Goal: Check status: Check status

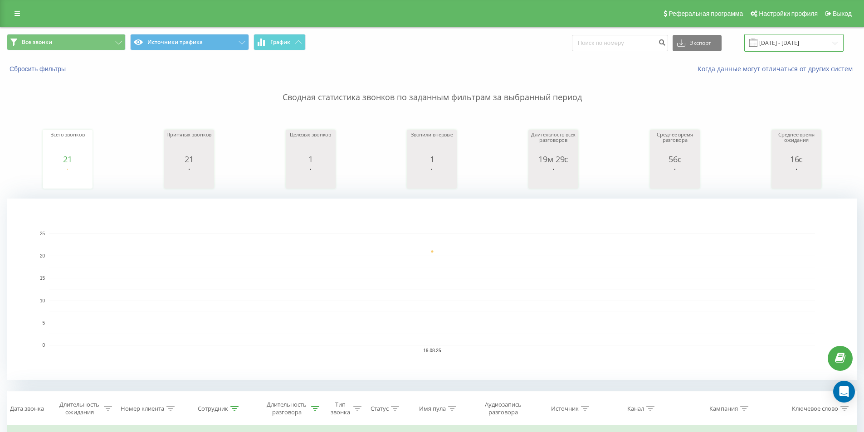
click at [804, 39] on input "[DATE] - [DATE]" at bounding box center [793, 43] width 99 height 18
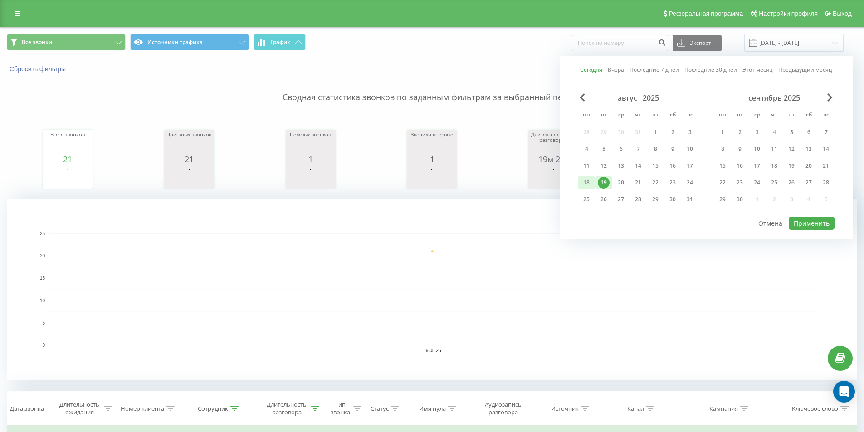
click at [586, 185] on div "18" at bounding box center [587, 183] width 12 height 12
click at [816, 220] on button "Применить" at bounding box center [812, 223] width 46 height 13
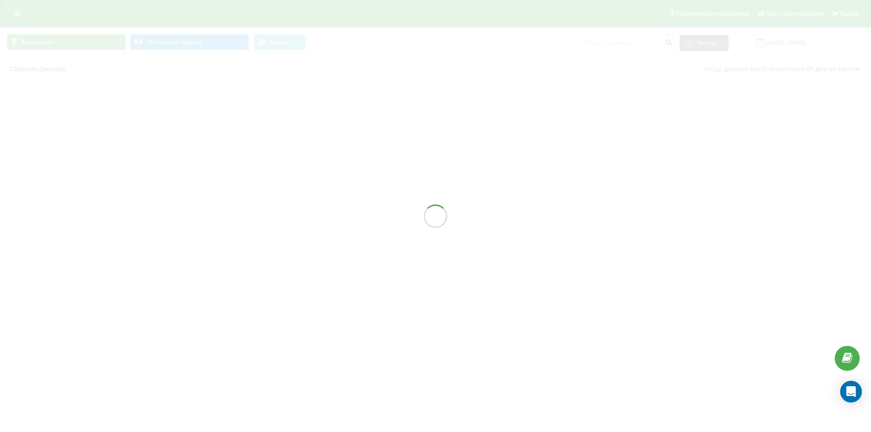
click at [341, 73] on div at bounding box center [435, 73] width 857 height 0
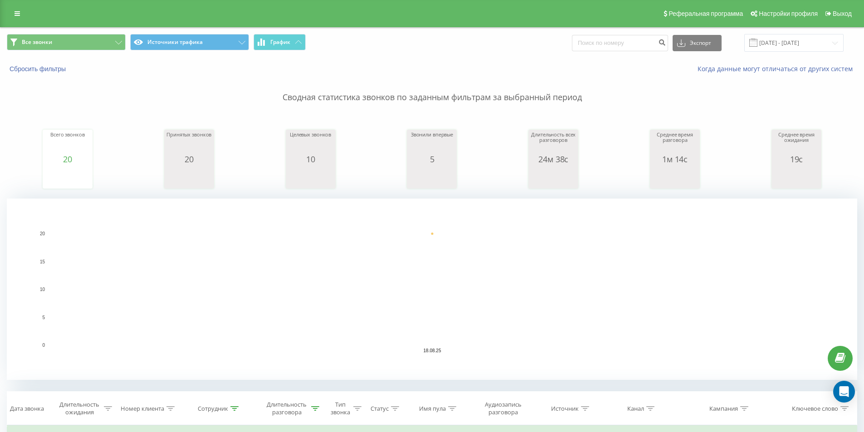
click at [791, 30] on div "Все звонки Источники трафика График Экспорт .csv .xls .xlsx [DATE] - [DATE]" at bounding box center [431, 43] width 863 height 30
click at [797, 39] on input "[DATE] - [DATE]" at bounding box center [793, 43] width 99 height 18
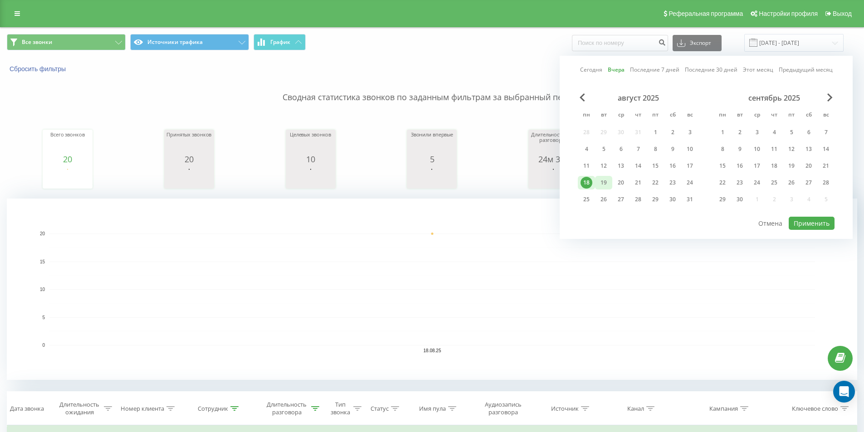
click at [597, 182] on div "19" at bounding box center [603, 183] width 17 height 14
click at [843, 225] on div "Сегодня Вчера Последние 7 дней Последние 30 дней Этот месяц Предыдущий месяц ав…" at bounding box center [706, 147] width 293 height 183
click at [827, 224] on button "Применить" at bounding box center [812, 223] width 46 height 13
type input "[DATE] - [DATE]"
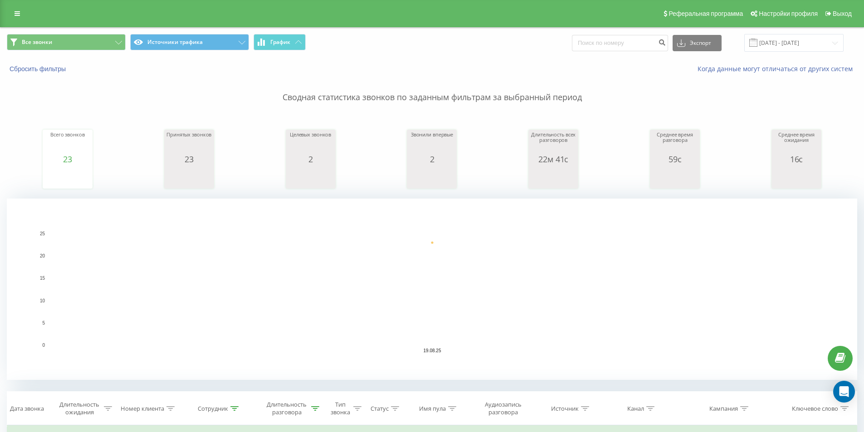
click at [512, 278] on rect "A chart." at bounding box center [432, 290] width 766 height 112
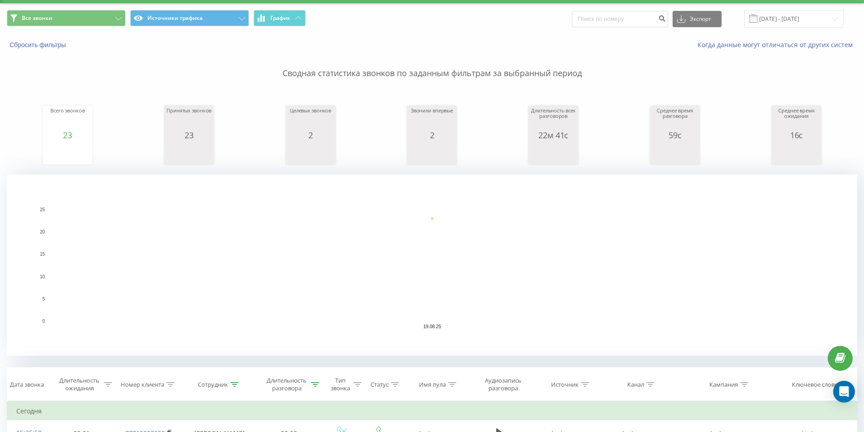
scroll to position [45, 0]
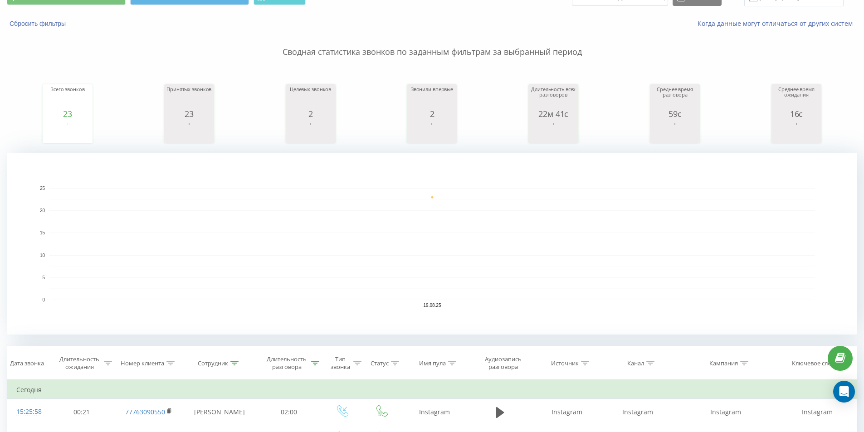
click at [276, 215] on rect "A chart." at bounding box center [432, 244] width 766 height 112
click at [512, 215] on rect "A chart." at bounding box center [432, 244] width 766 height 112
